Goal: Task Accomplishment & Management: Manage account settings

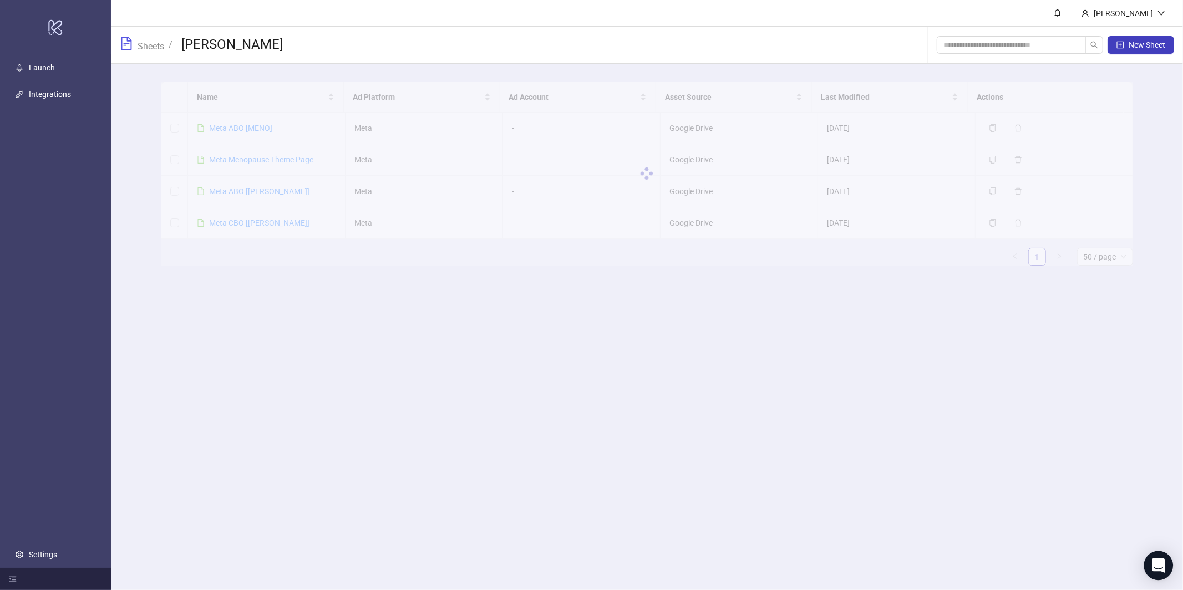
click at [1153, 566] on icon "Open Intercom Messenger" at bounding box center [1158, 566] width 14 height 14
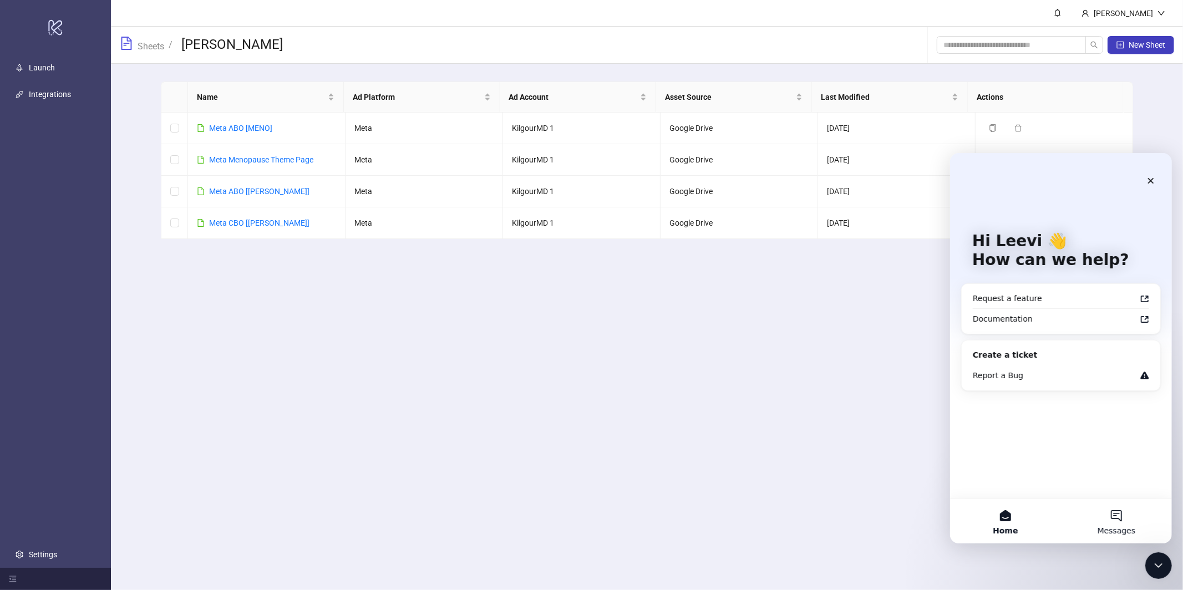
click at [1095, 511] on button "Messages" at bounding box center [1115, 521] width 111 height 44
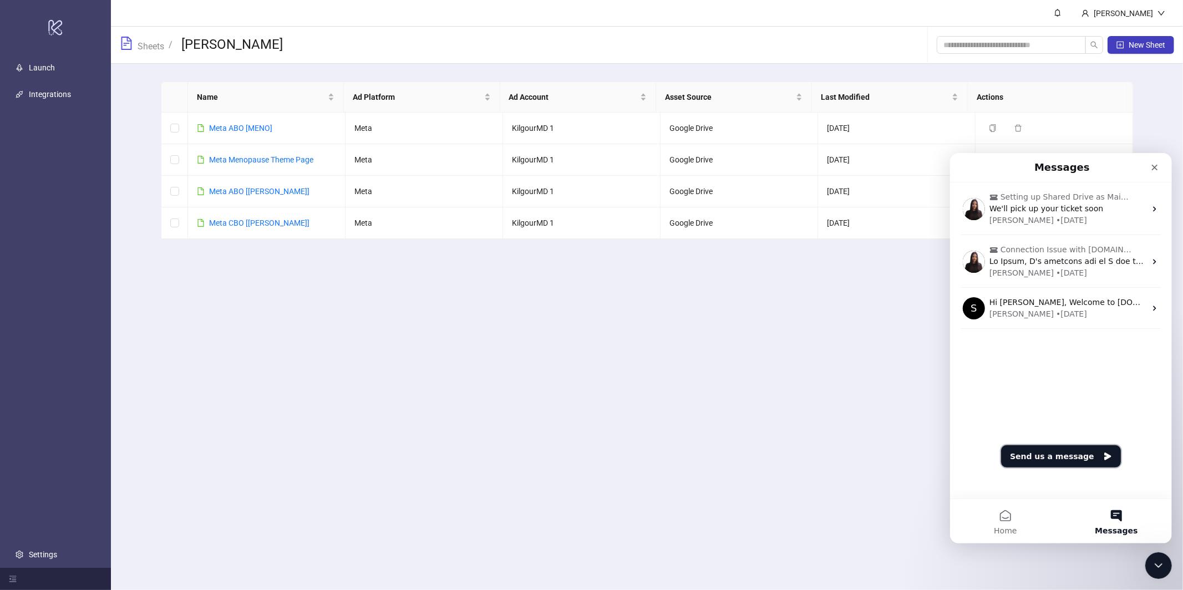
click at [1076, 453] on button "Send us a message" at bounding box center [1061, 456] width 120 height 22
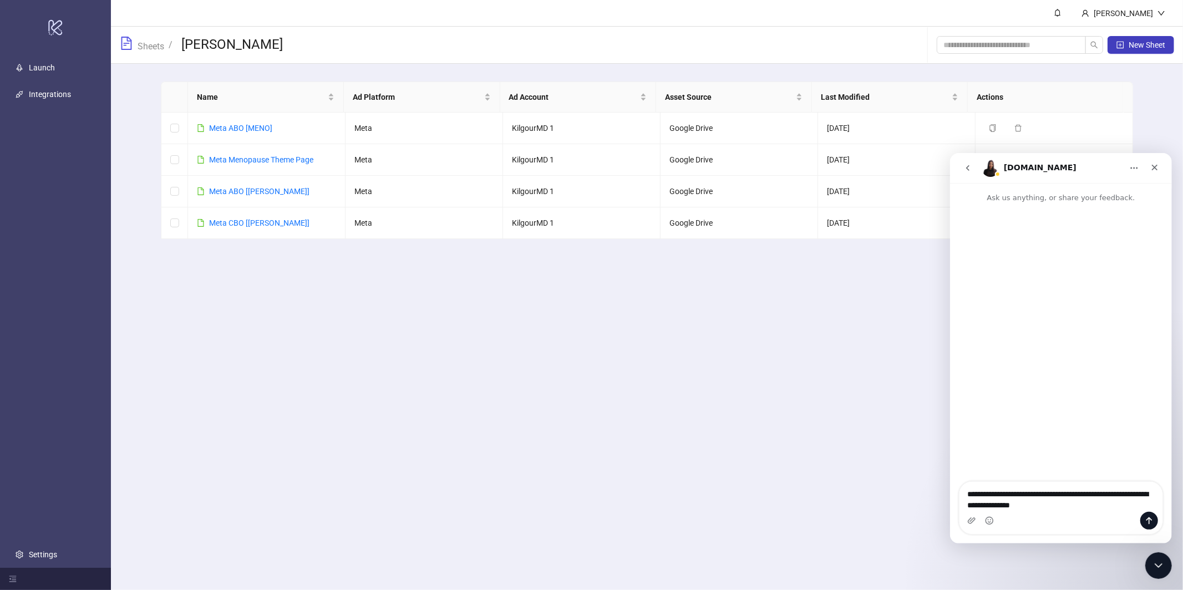
type textarea "**********"
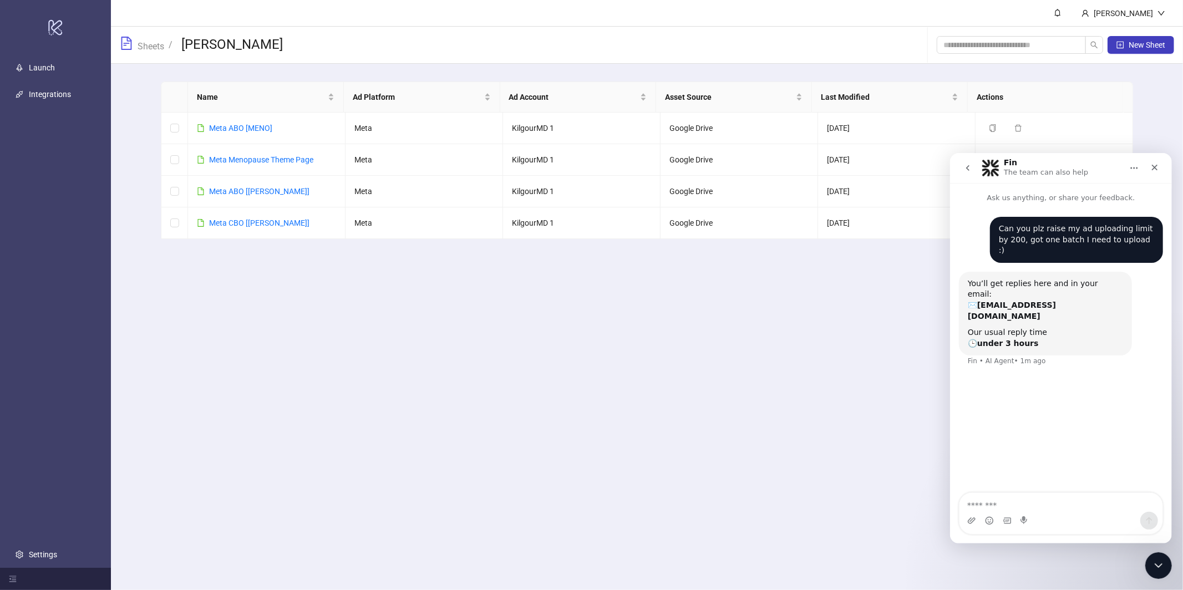
drag, startPoint x: 475, startPoint y: 449, endPoint x: 468, endPoint y: 438, distance: 13.2
click at [475, 449] on main "[PERSON_NAME] Sheets / Meta [PERSON_NAME] New Sheet Name Ad Platform Ad Account…" at bounding box center [647, 295] width 1072 height 590
click at [1173, 565] on main "[PERSON_NAME] Sheets / Meta [PERSON_NAME] New Sheet Name Ad Platform Ad Account…" at bounding box center [647, 295] width 1072 height 590
click at [1166, 564] on div "Close Intercom Messenger" at bounding box center [1157, 564] width 27 height 27
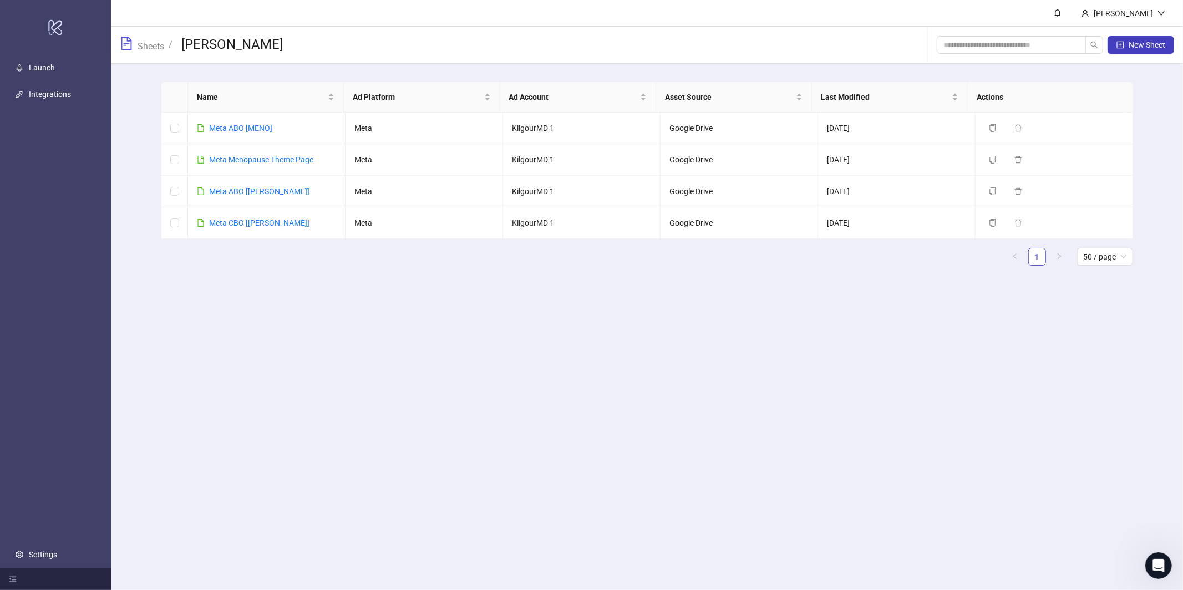
click at [0, 93] on ul "Launch Integrations Settings" at bounding box center [55, 311] width 111 height 514
click at [29, 97] on link "Integrations" at bounding box center [50, 94] width 42 height 9
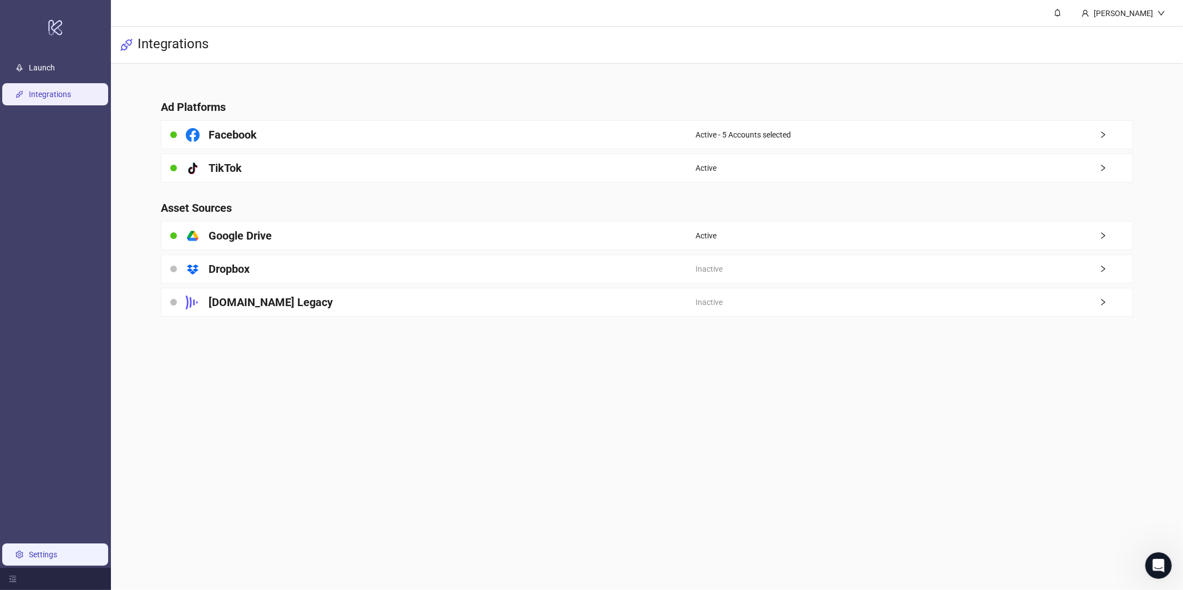
click at [57, 550] on link "Settings" at bounding box center [43, 554] width 28 height 9
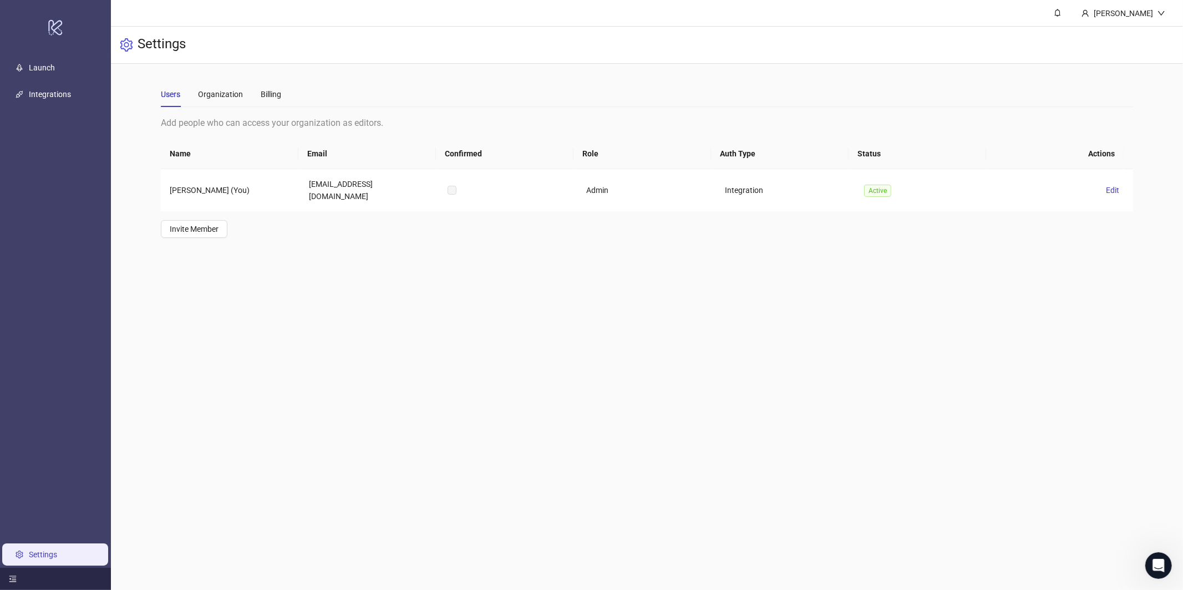
click at [24, 590] on div at bounding box center [55, 579] width 111 height 22
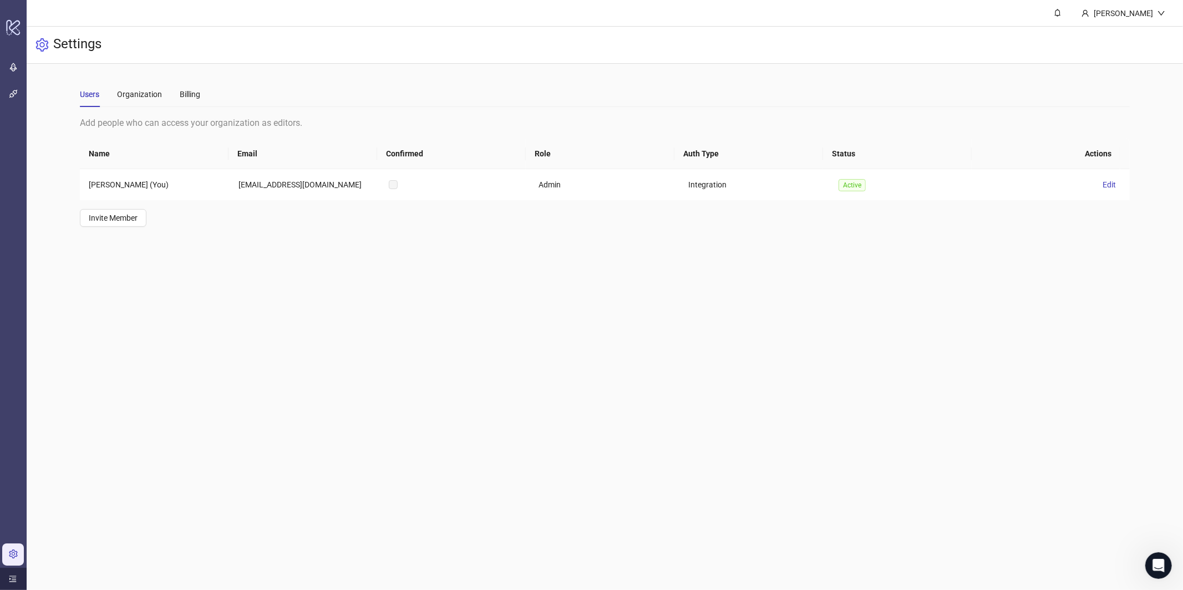
click at [24, 589] on div at bounding box center [13, 579] width 27 height 22
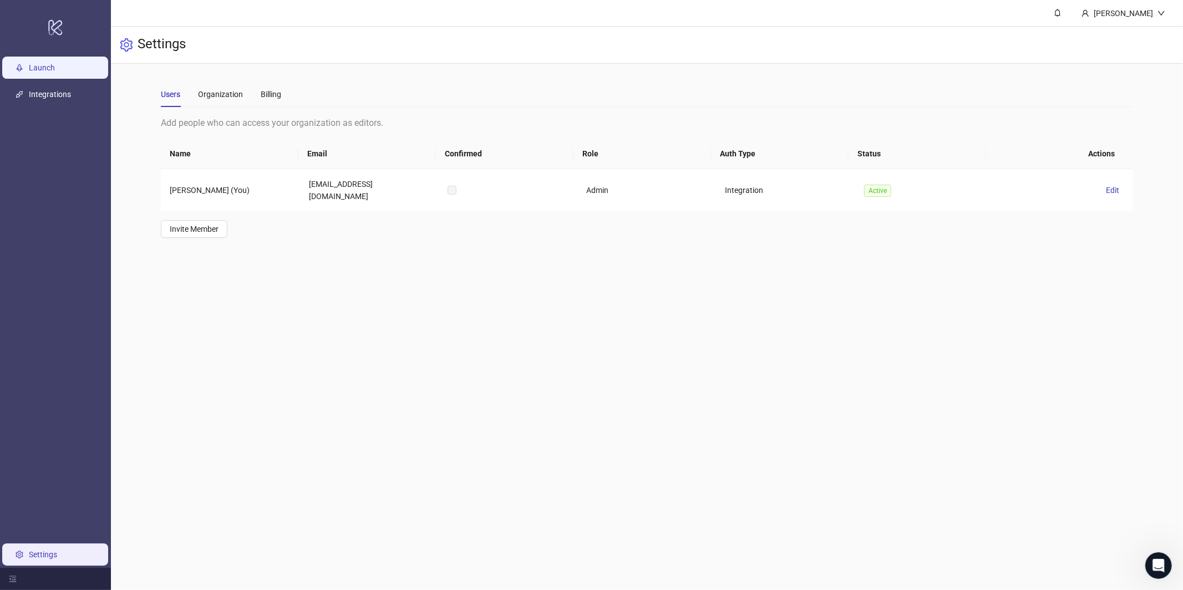
click at [55, 72] on link "Launch" at bounding box center [42, 67] width 26 height 9
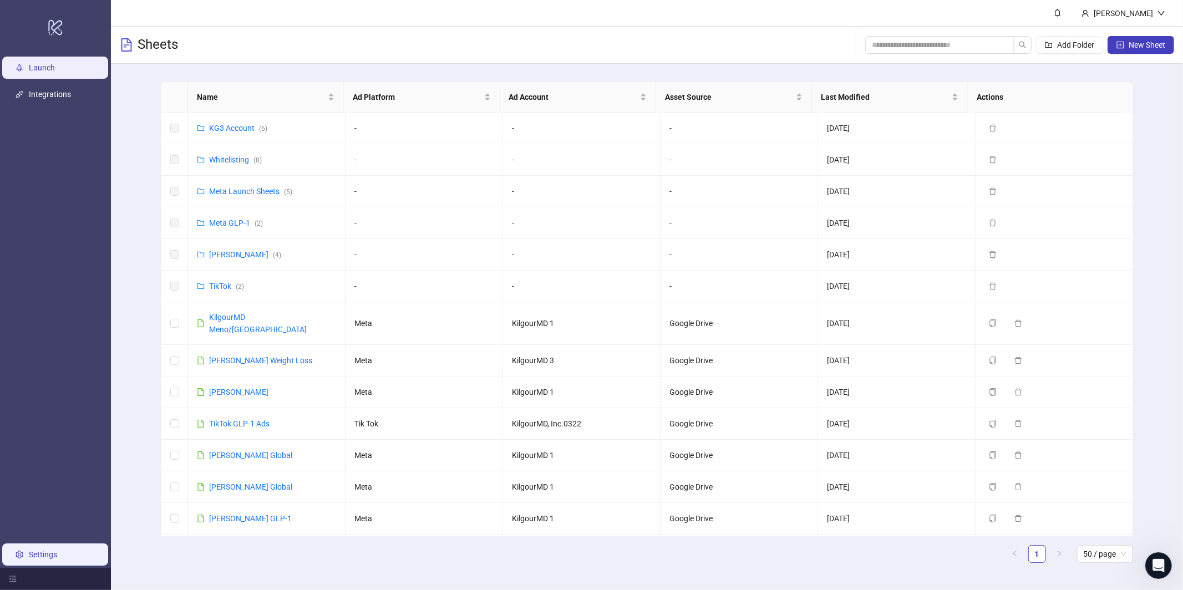
click at [57, 550] on link "Settings" at bounding box center [43, 554] width 28 height 9
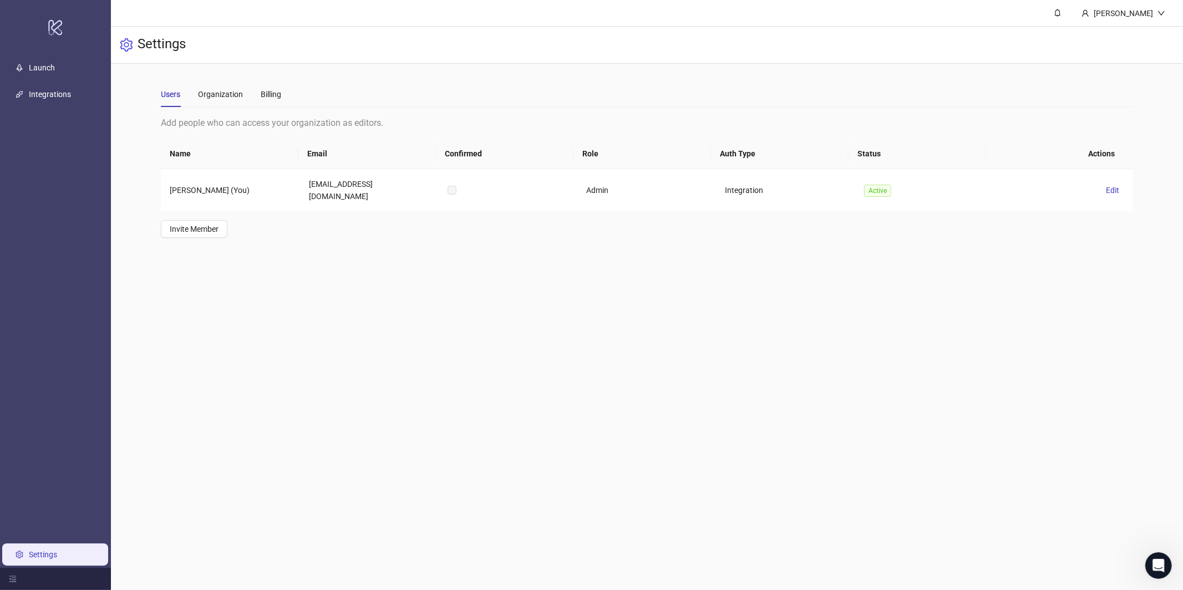
click at [218, 80] on main "Users Organization Billing Add people who can access your organization as edito…" at bounding box center [646, 160] width 989 height 192
click at [287, 99] on div "Users Organization Billing" at bounding box center [647, 95] width 972 height 26
click at [273, 94] on div "Billing" at bounding box center [271, 94] width 21 height 12
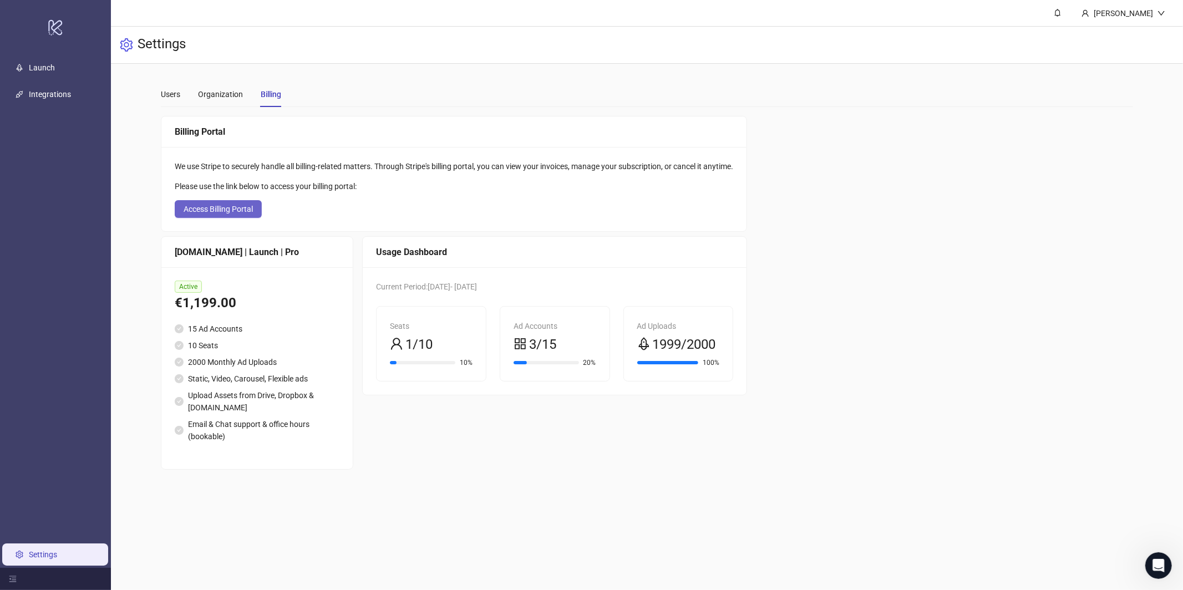
click at [257, 210] on button "Access Billing Portal" at bounding box center [218, 209] width 87 height 18
click at [232, 210] on span "Access Billing Portal" at bounding box center [218, 209] width 69 height 9
